Goal: Information Seeking & Learning: Learn about a topic

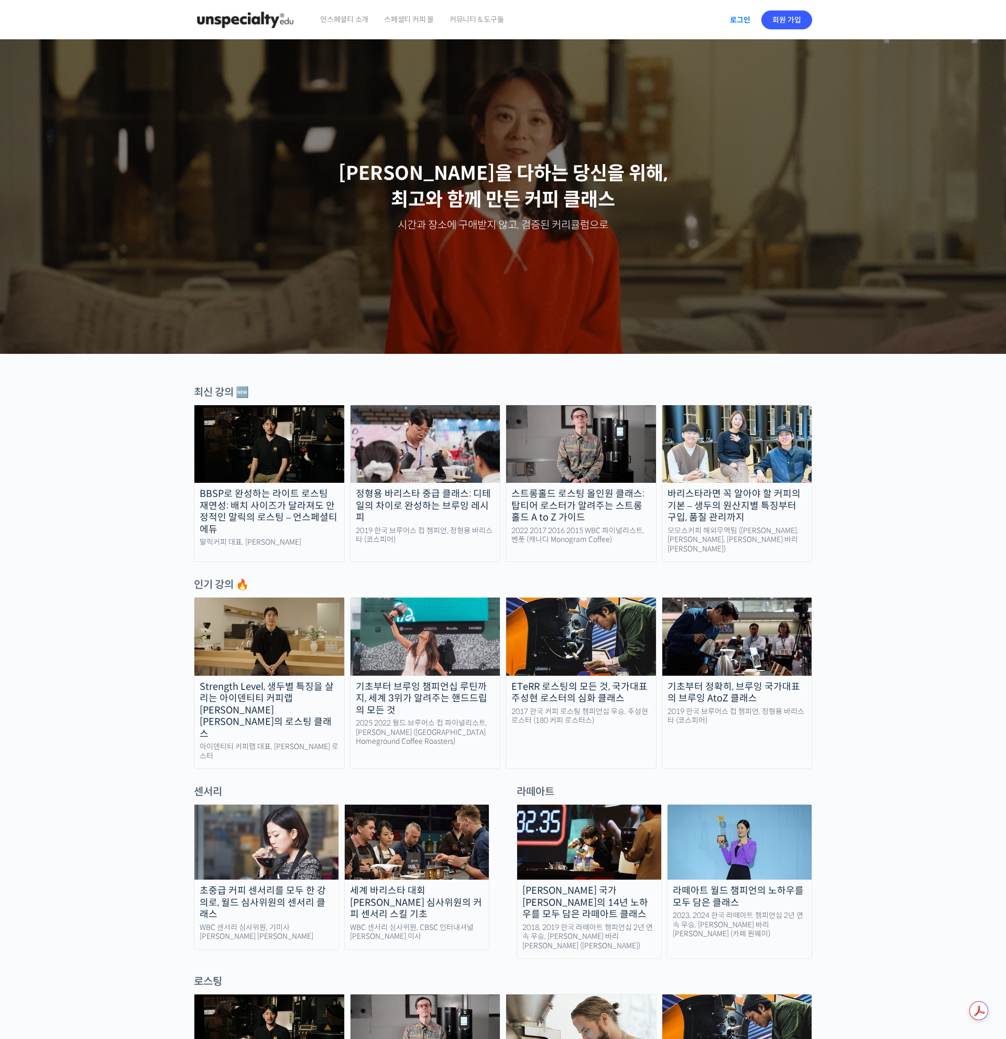
click at [730, 19] on link "로그인" at bounding box center [740, 20] width 33 height 24
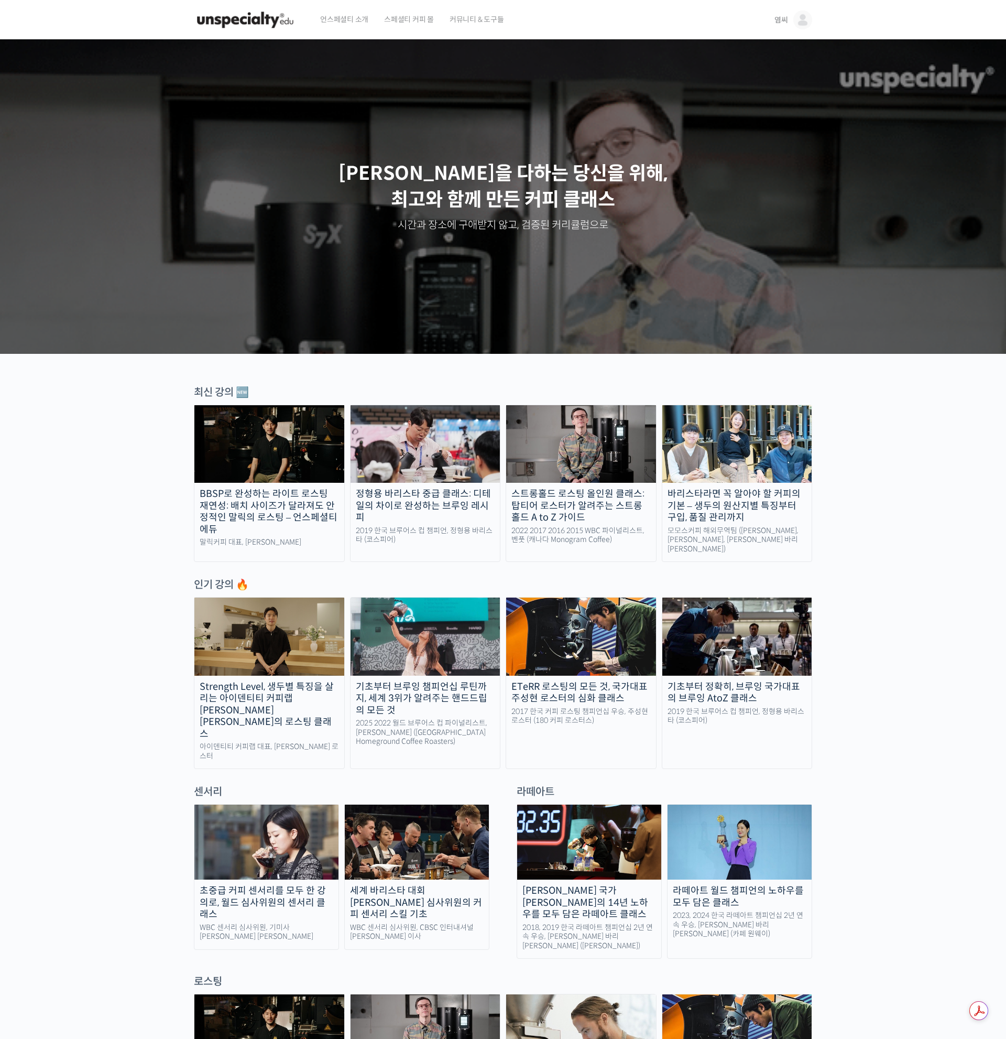
click at [438, 447] on img at bounding box center [426, 444] width 150 height 78
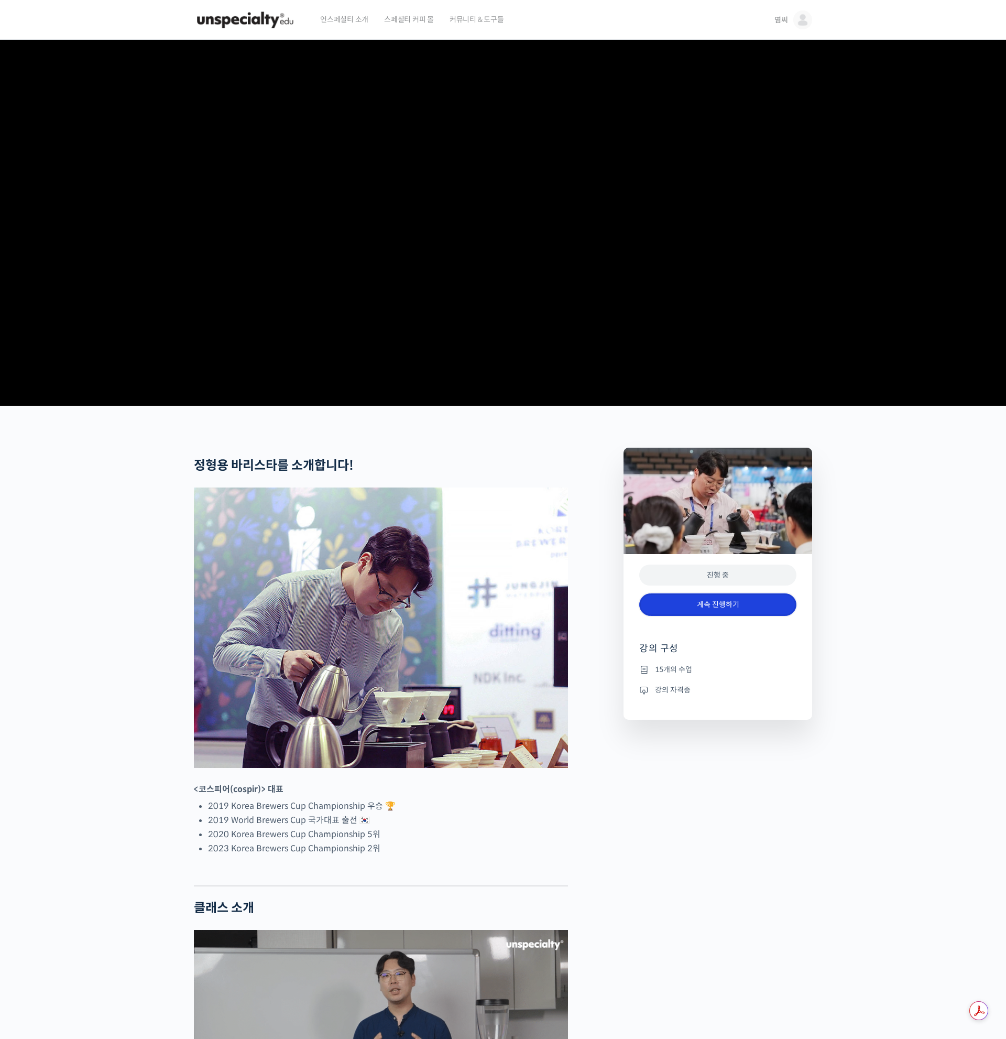
click at [726, 616] on link "계속 진행하기" at bounding box center [717, 604] width 157 height 23
